Goal: Check status: Check status

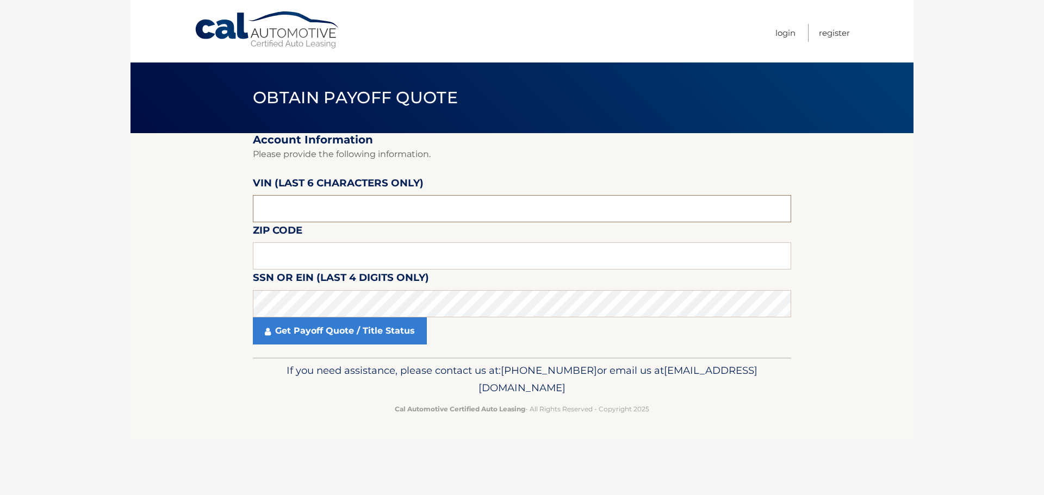
click at [516, 200] on input "text" at bounding box center [522, 208] width 538 height 27
click at [433, 213] on input "text" at bounding box center [522, 208] width 538 height 27
paste input "181709"
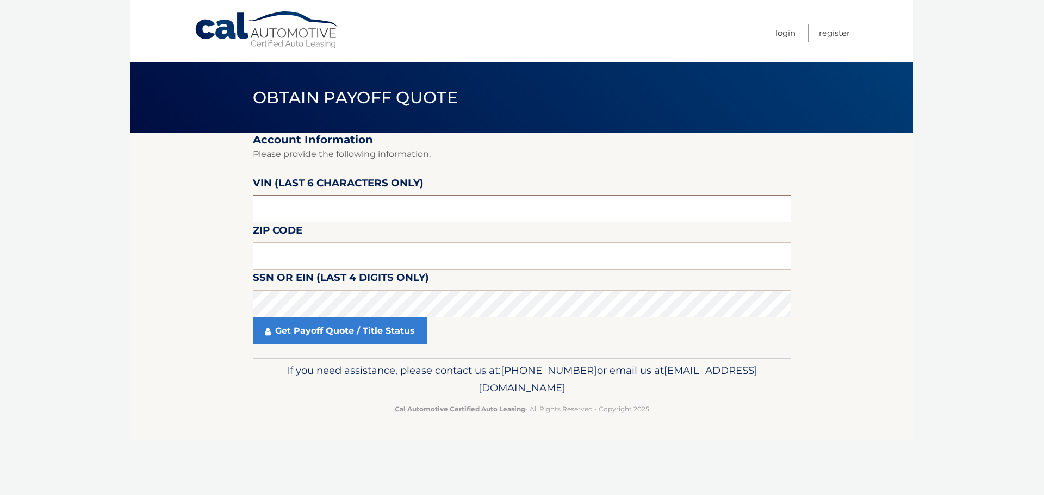
type input "181709"
click at [355, 250] on input "text" at bounding box center [522, 256] width 538 height 27
type input "18976"
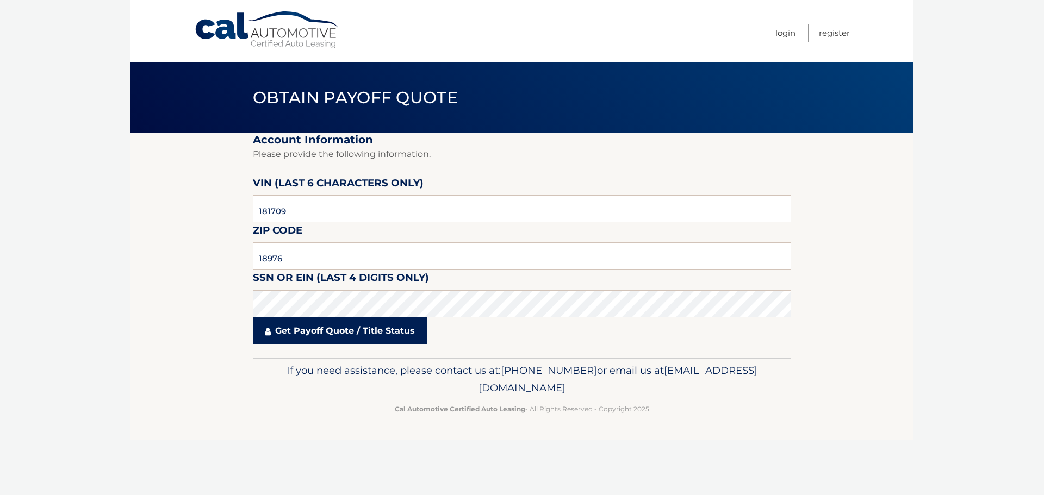
click at [375, 331] on link "Get Payoff Quote / Title Status" at bounding box center [340, 331] width 174 height 27
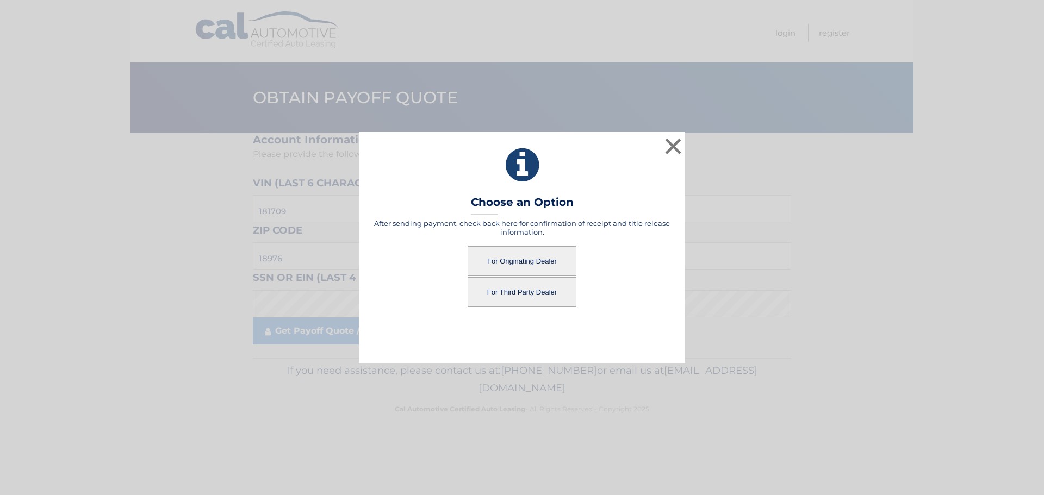
click at [521, 256] on button "For Originating Dealer" at bounding box center [522, 261] width 109 height 30
click at [530, 261] on button "For Originating Dealer" at bounding box center [522, 261] width 109 height 30
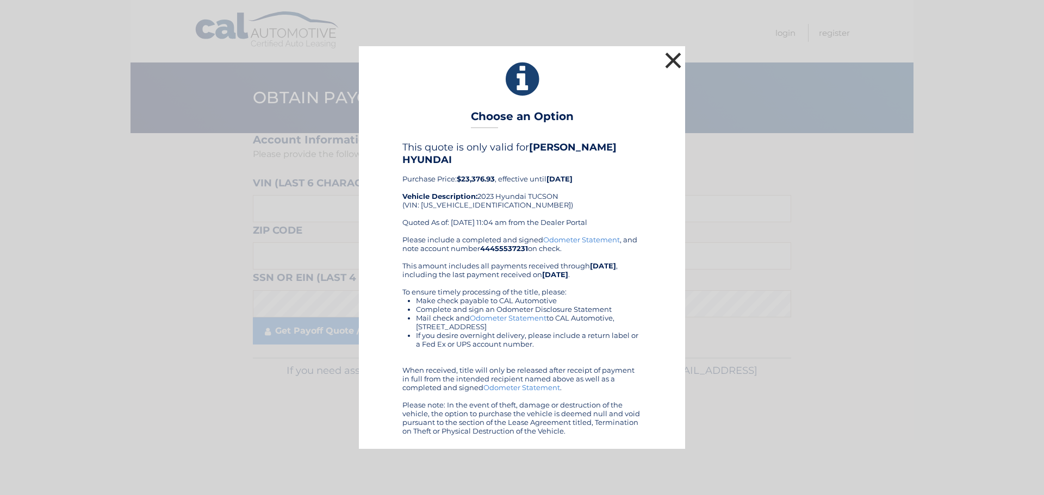
click at [672, 60] on button "×" at bounding box center [673, 60] width 22 height 22
